Goal: Use online tool/utility: Utilize a website feature to perform a specific function

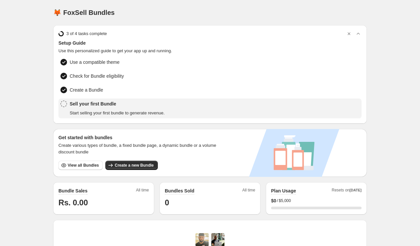
scroll to position [179, 0]
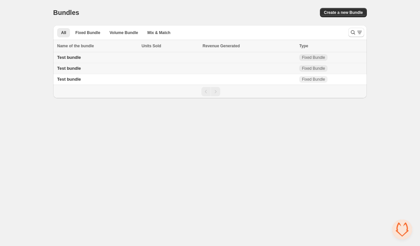
click at [79, 56] on span "Test bundle" at bounding box center [69, 57] width 24 height 5
